Goal: Check status: Check status

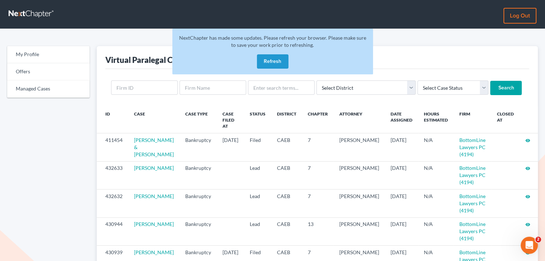
click at [260, 66] on button "Refresh" at bounding box center [273, 61] width 32 height 14
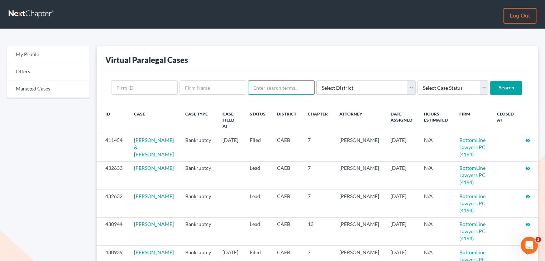
click at [307, 91] on input "text" at bounding box center [281, 88] width 67 height 14
type input "kimb"
click at [490, 81] on input "Search" at bounding box center [506, 88] width 32 height 14
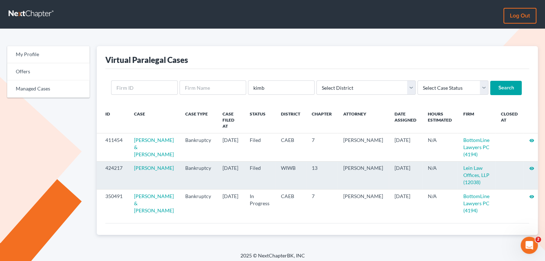
click at [529, 170] on icon "visibility" at bounding box center [531, 168] width 5 height 5
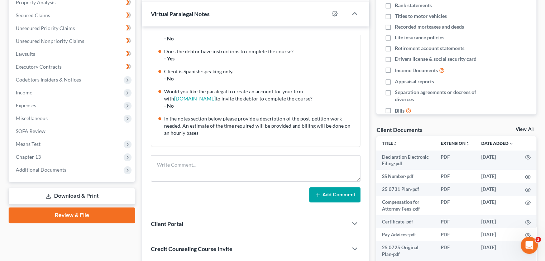
scroll to position [143, 0]
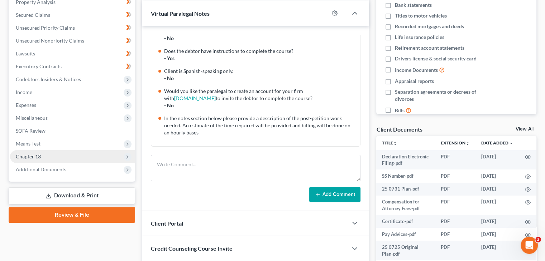
click at [47, 155] on span "Chapter 13" at bounding box center [72, 156] width 125 height 13
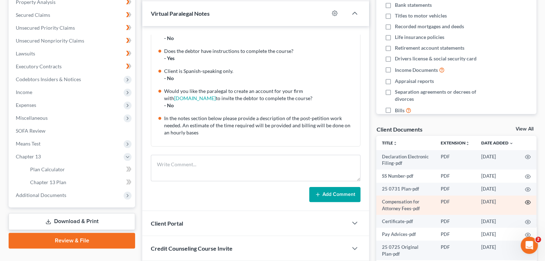
click at [525, 206] on icon "button" at bounding box center [528, 203] width 6 height 6
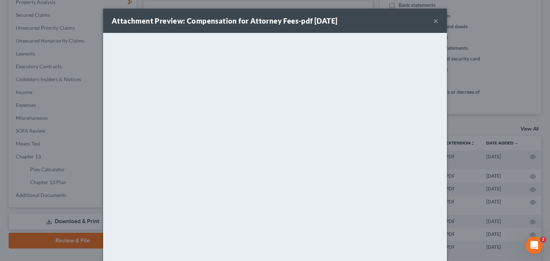
click at [433, 22] on button "×" at bounding box center [435, 20] width 5 height 9
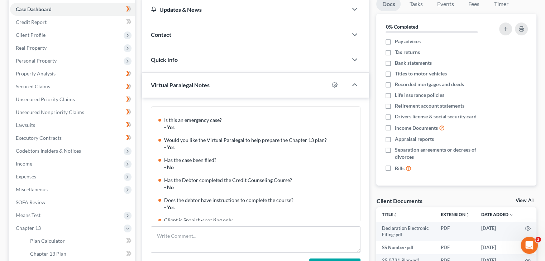
scroll to position [0, 0]
